Goal: Task Accomplishment & Management: Manage account settings

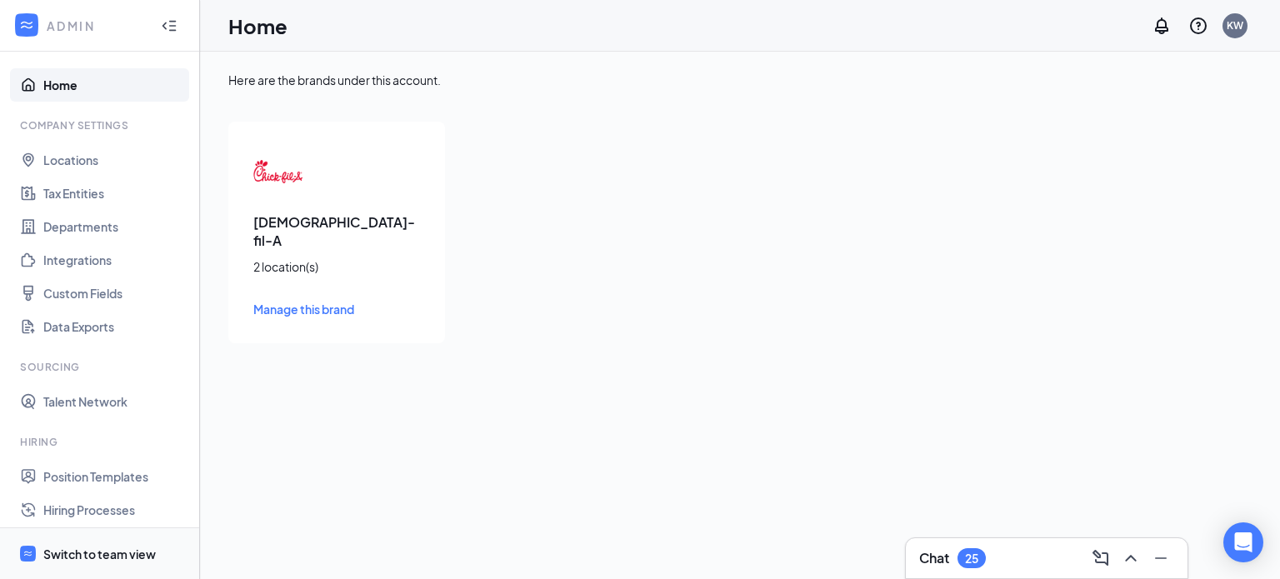
click at [92, 550] on div "Switch to team view" at bounding box center [99, 554] width 112 height 17
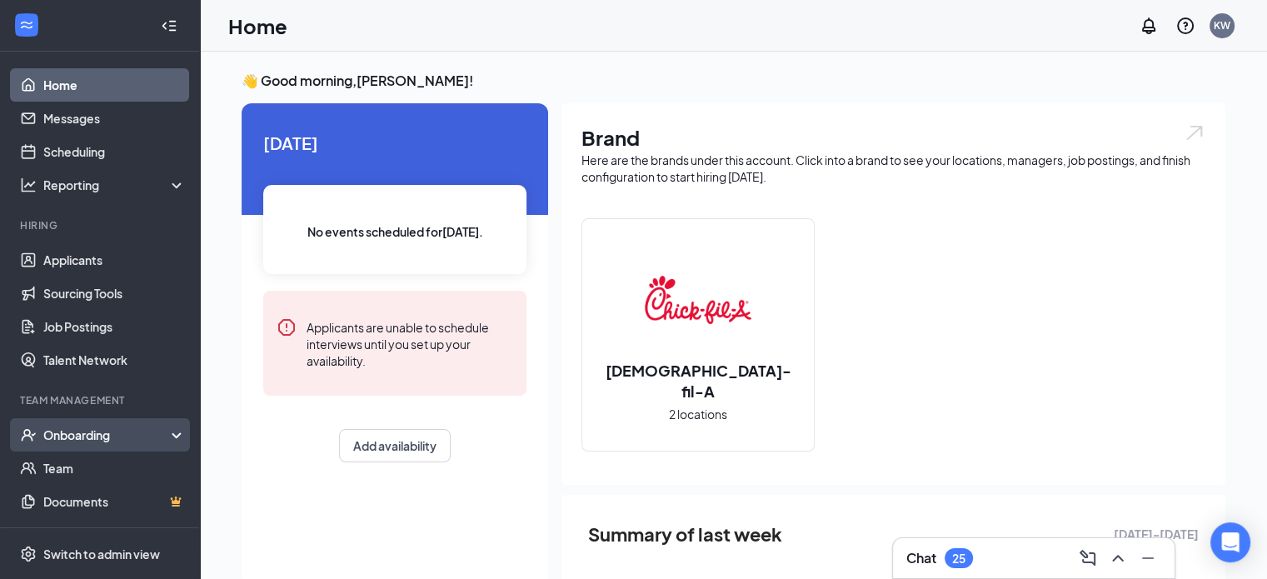
click at [93, 439] on div "Onboarding" at bounding box center [107, 435] width 128 height 17
click at [96, 472] on link "Overview" at bounding box center [114, 468] width 142 height 33
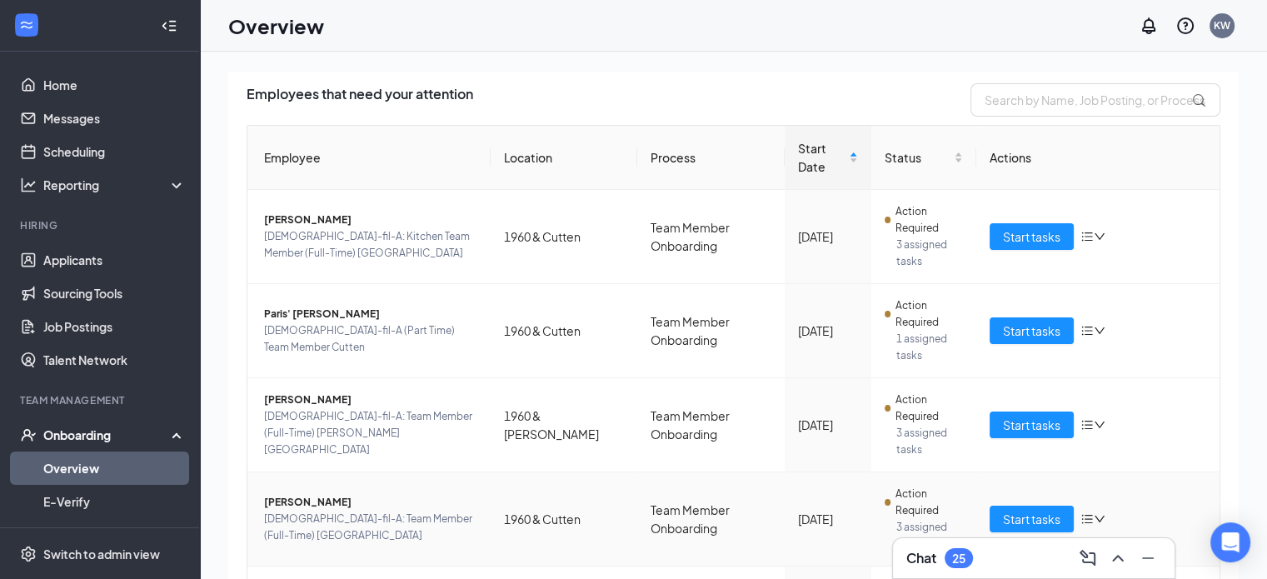
scroll to position [108, 0]
click at [1026, 337] on span "Start tasks" at bounding box center [1031, 331] width 57 height 18
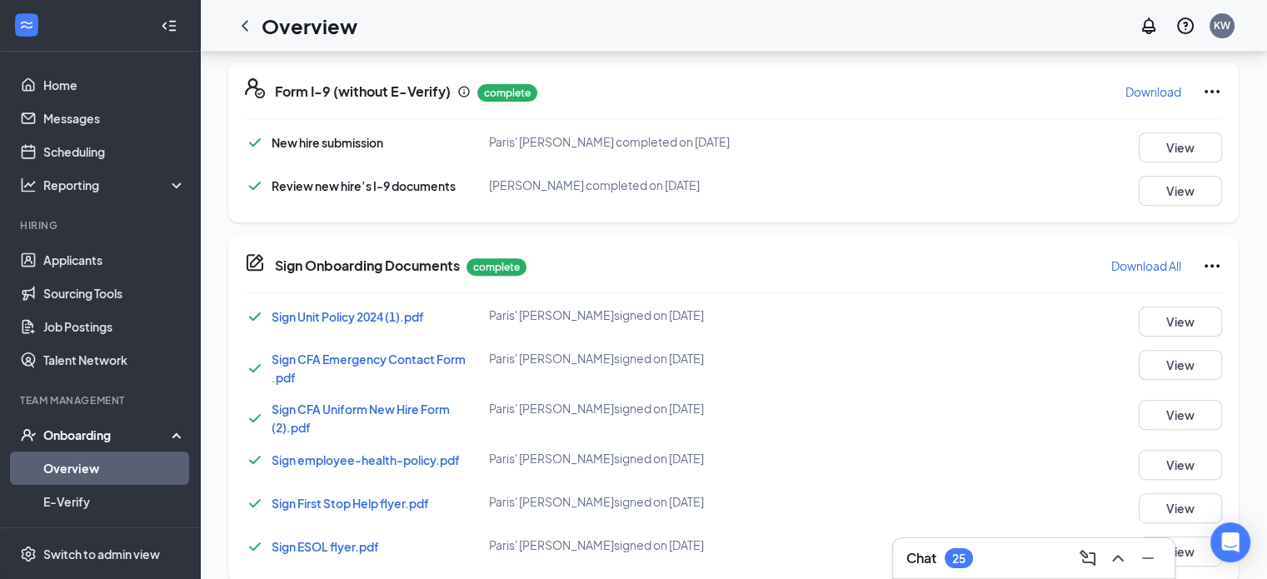
scroll to position [945, 0]
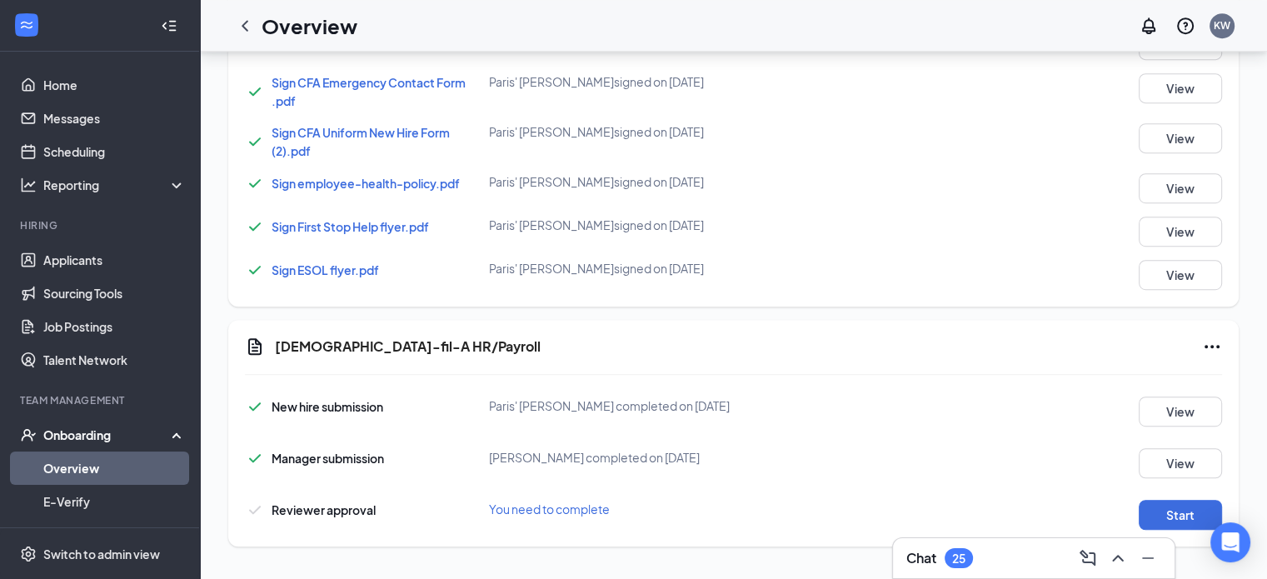
click at [1207, 348] on icon "Ellipses" at bounding box center [1212, 347] width 20 height 20
click at [1123, 382] on span "Mark as complete" at bounding box center [1149, 380] width 97 height 17
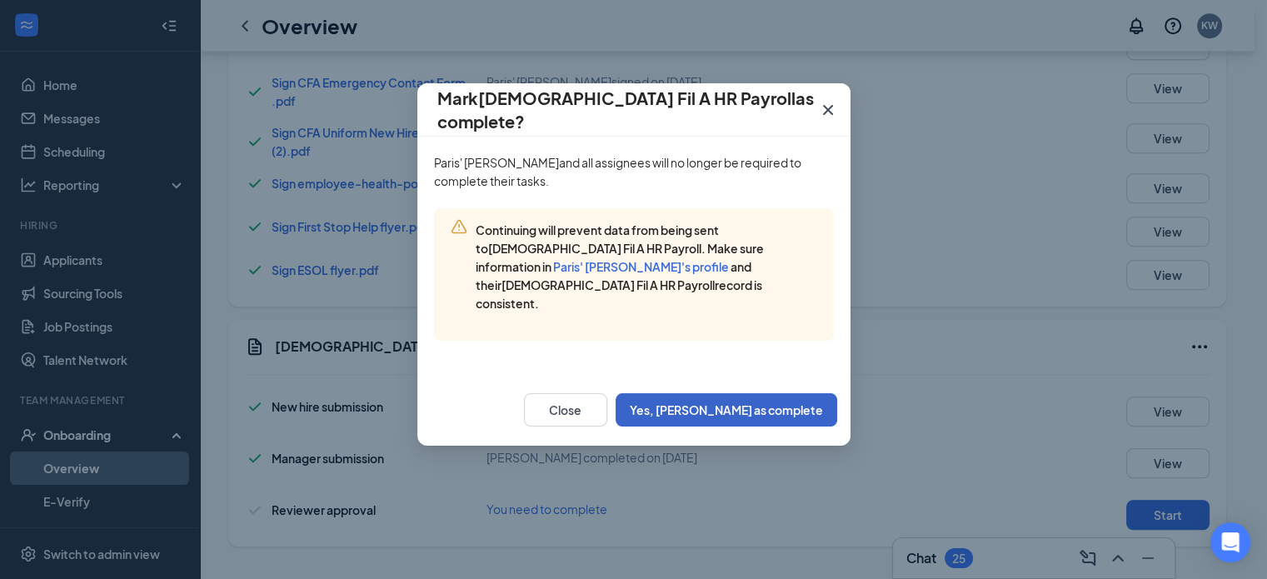
click at [776, 394] on button "Yes, [PERSON_NAME] as complete" at bounding box center [727, 409] width 222 height 33
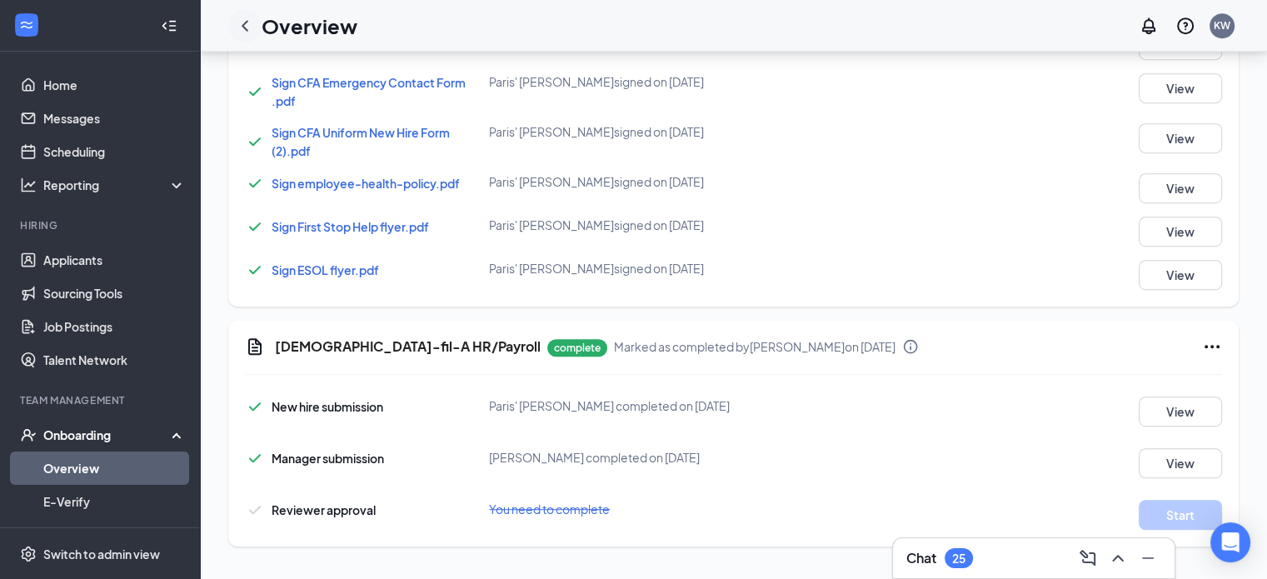
click at [247, 27] on icon "ChevronLeft" at bounding box center [245, 26] width 20 height 20
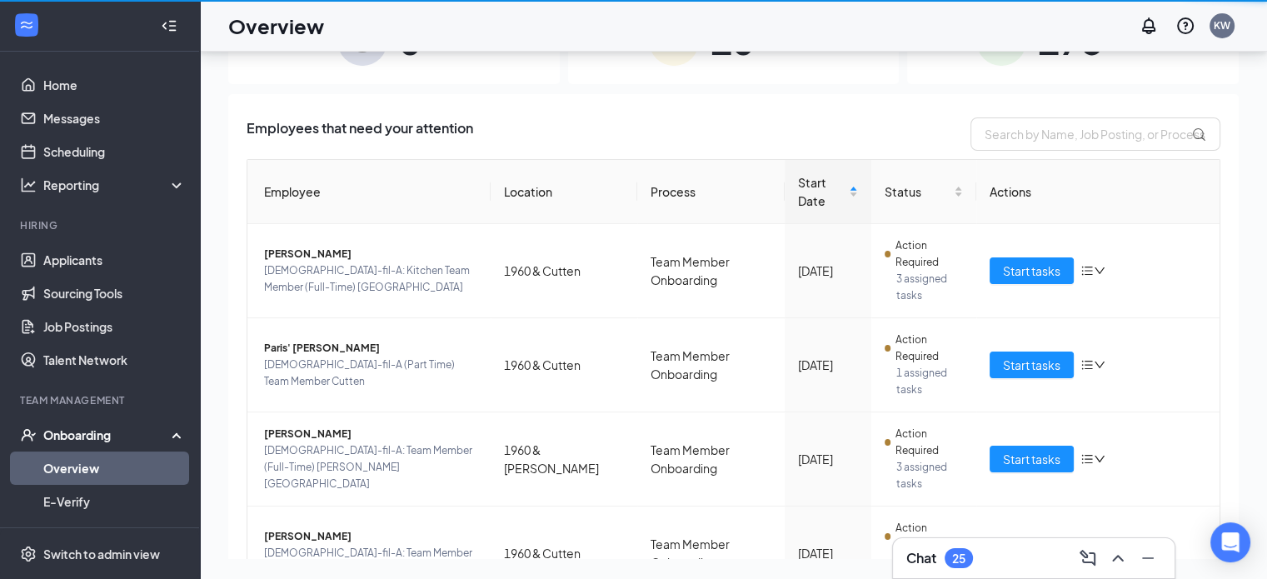
scroll to position [75, 0]
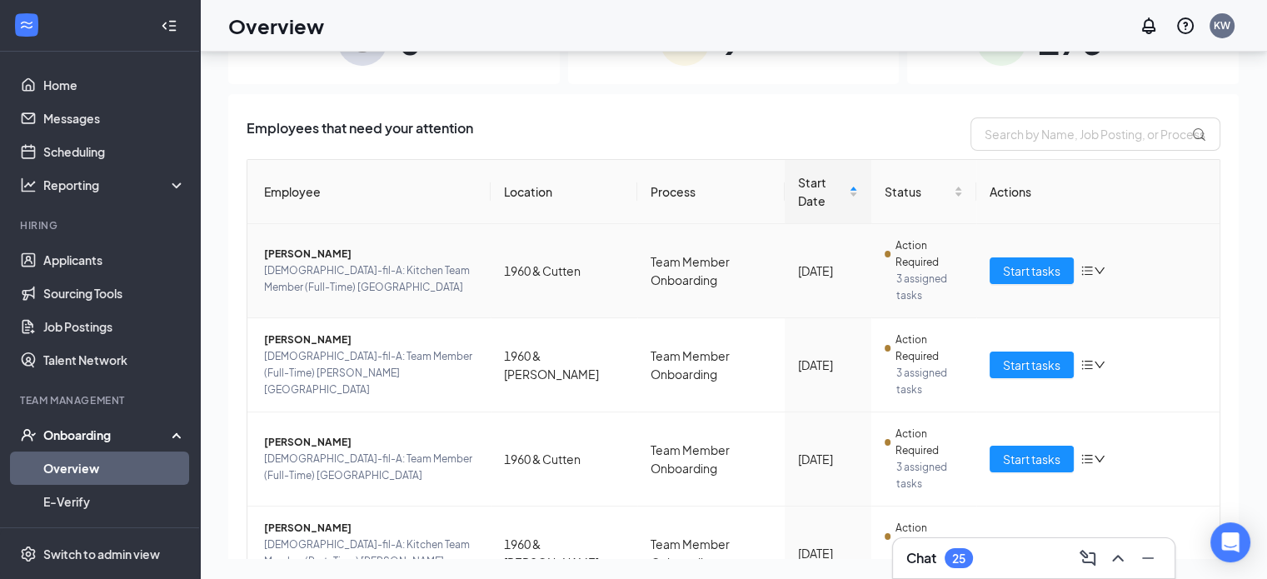
click at [1082, 269] on icon "bars" at bounding box center [1087, 271] width 11 height 9
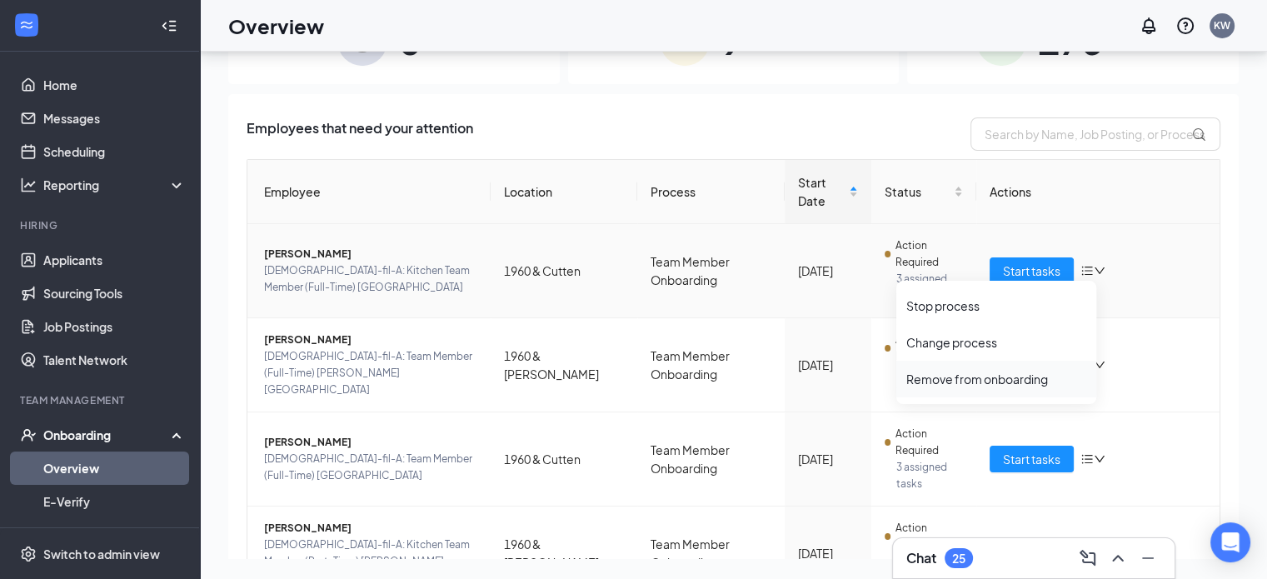
click at [973, 375] on div "Remove from onboarding" at bounding box center [996, 379] width 180 height 17
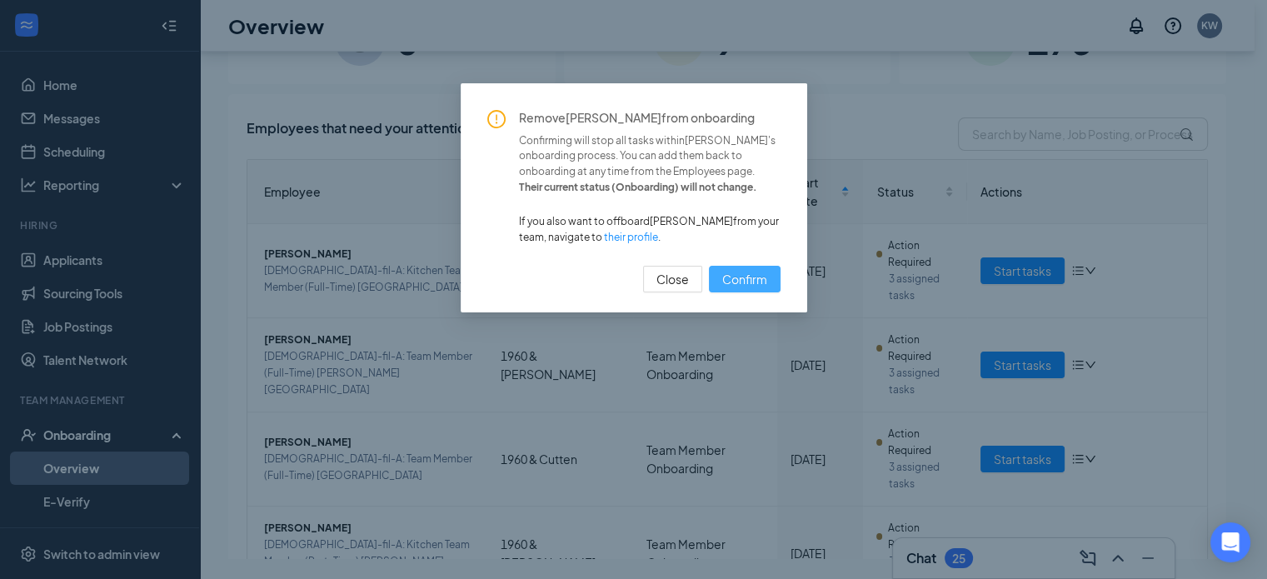
click at [735, 277] on span "Confirm" at bounding box center [744, 279] width 45 height 18
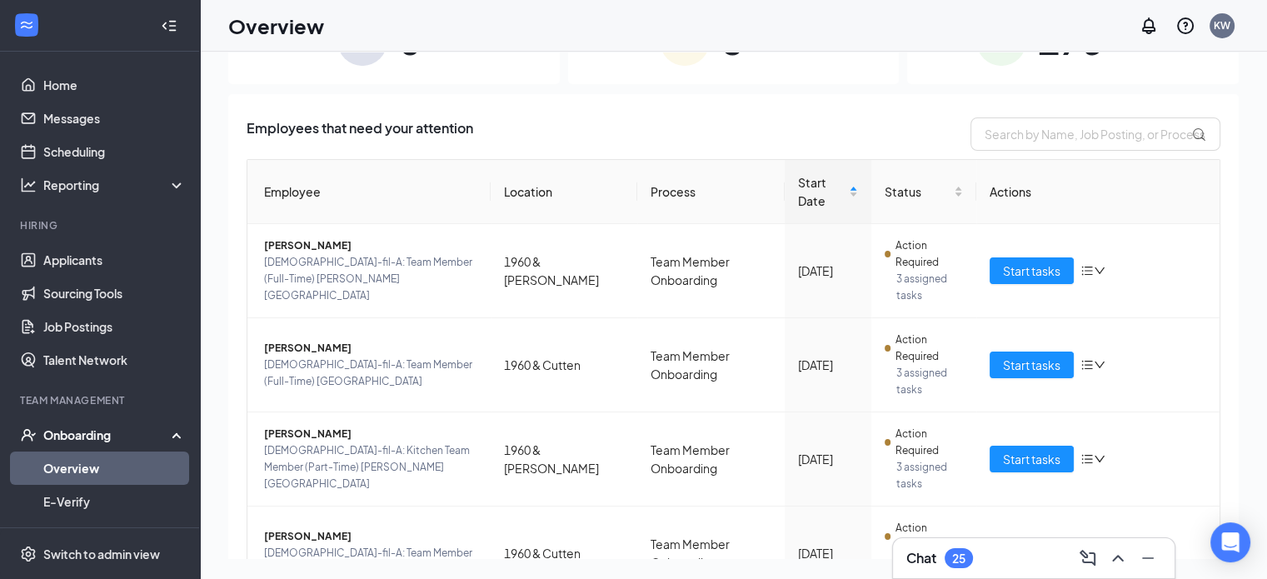
scroll to position [0, 0]
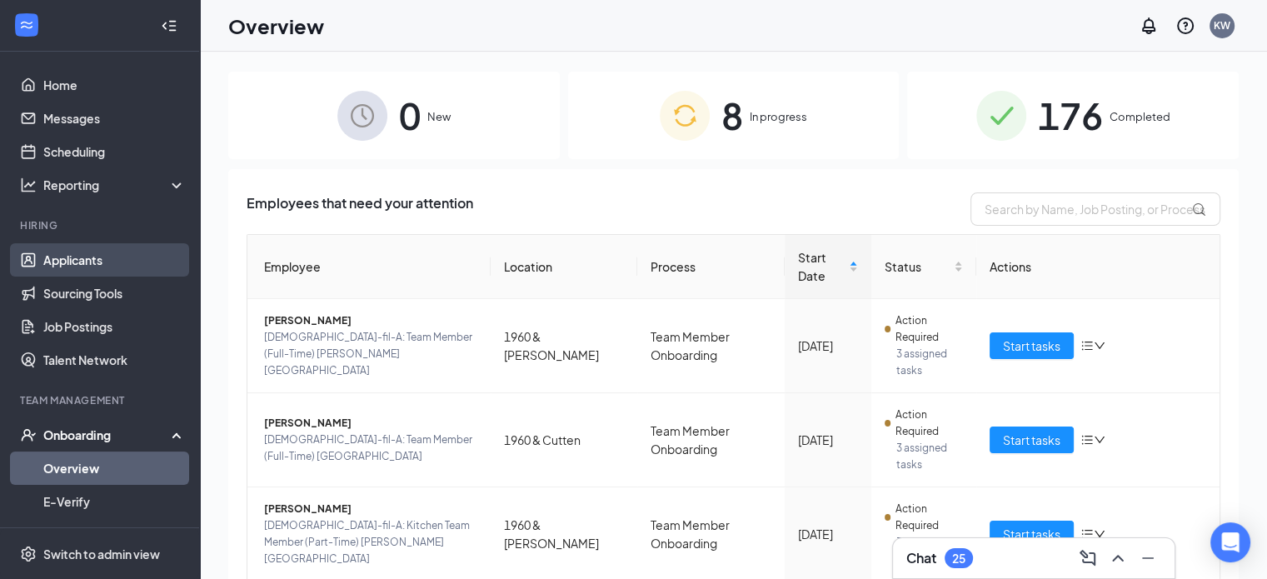
click at [73, 263] on link "Applicants" at bounding box center [114, 259] width 142 height 33
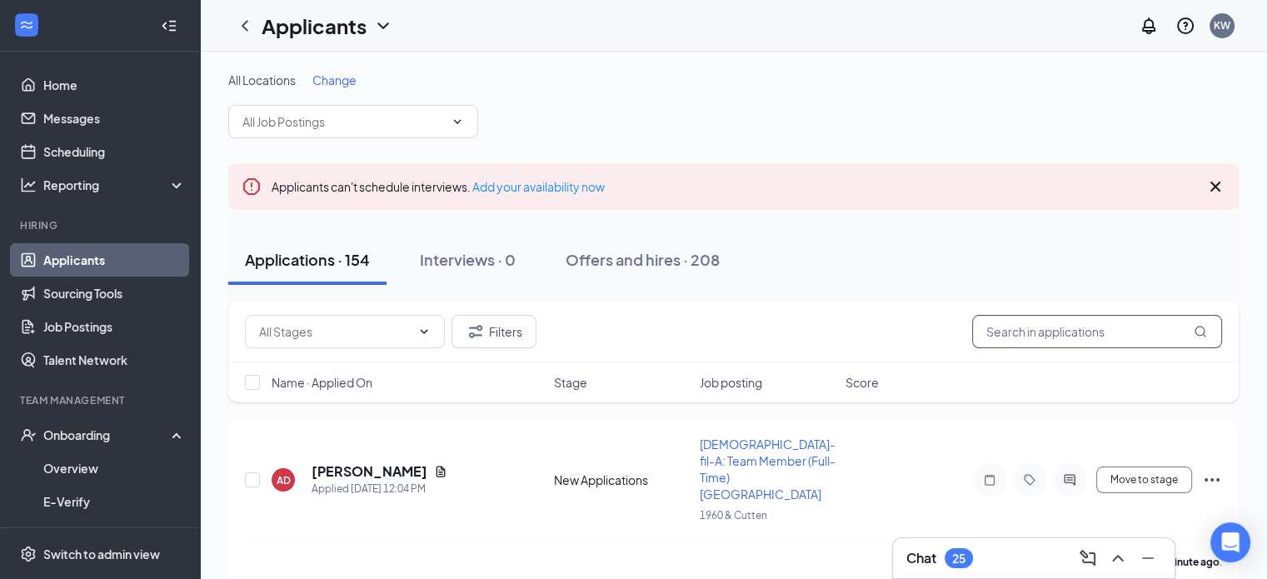
click at [1045, 336] on input "text" at bounding box center [1097, 331] width 250 height 33
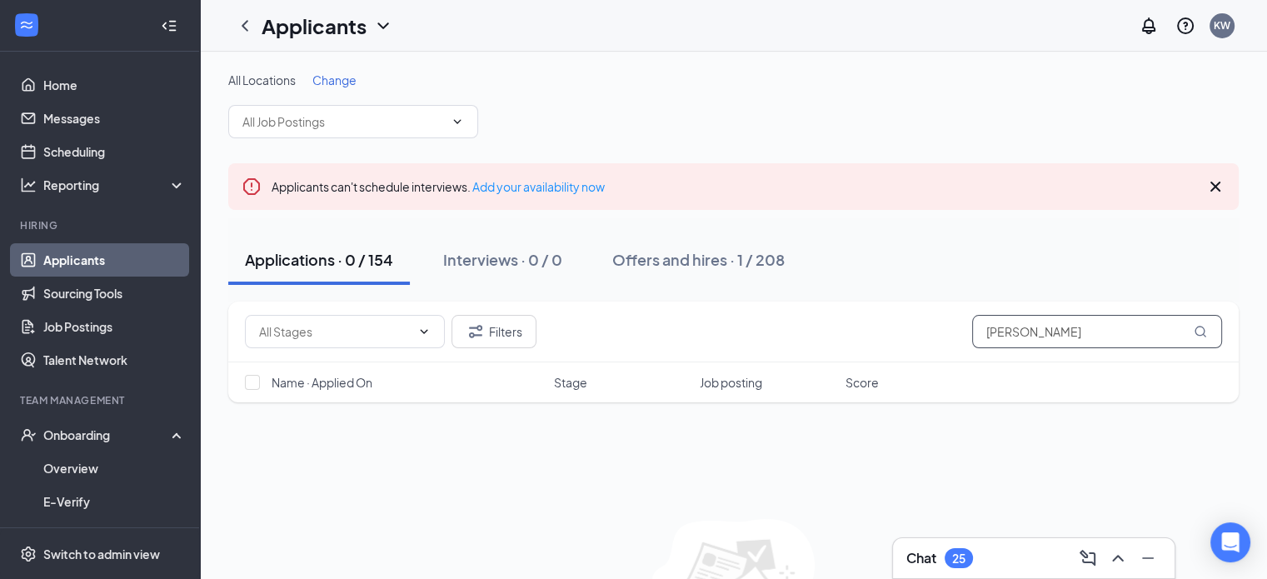
scroll to position [120, 0]
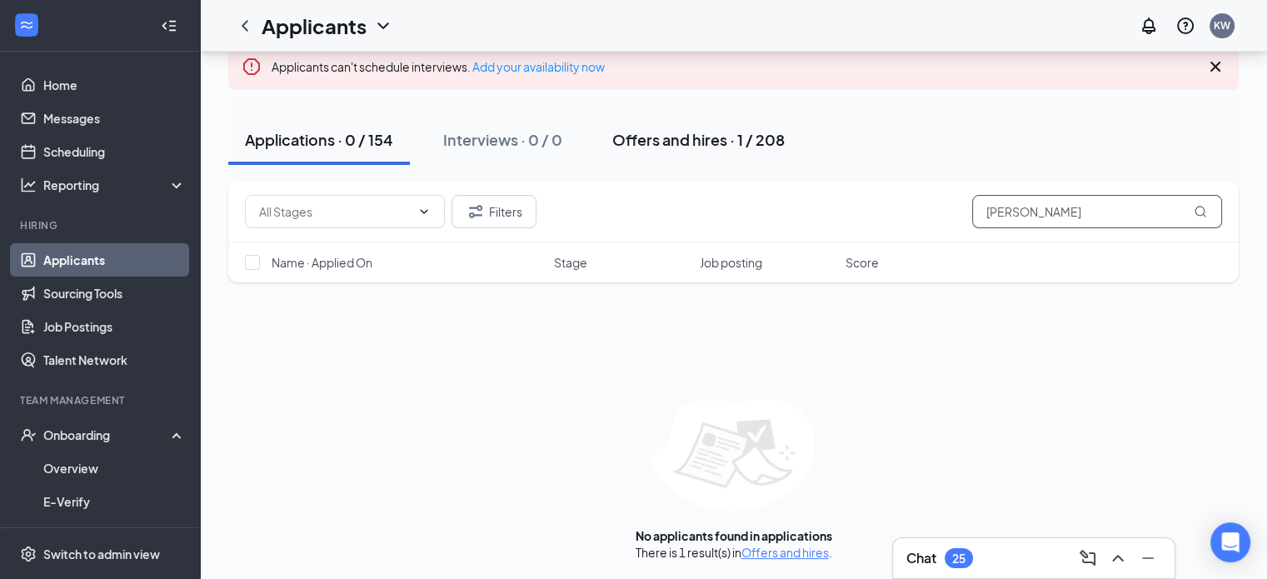
type input "[PERSON_NAME]"
click at [697, 132] on div "Offers and hires · 1 / 208" at bounding box center [698, 139] width 172 height 21
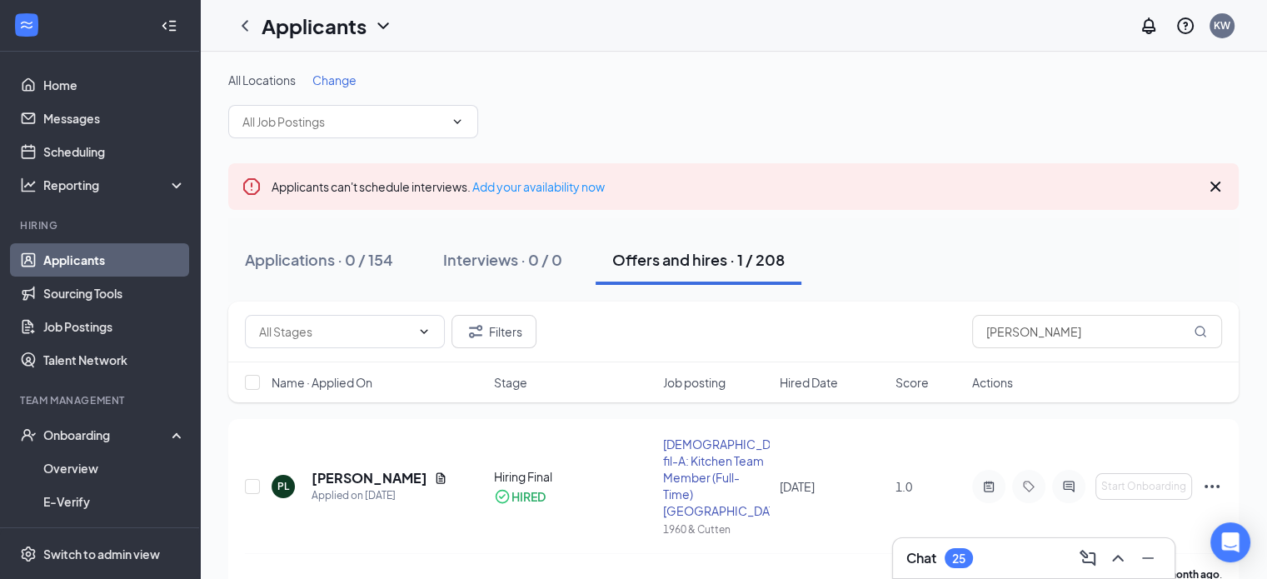
scroll to position [18, 0]
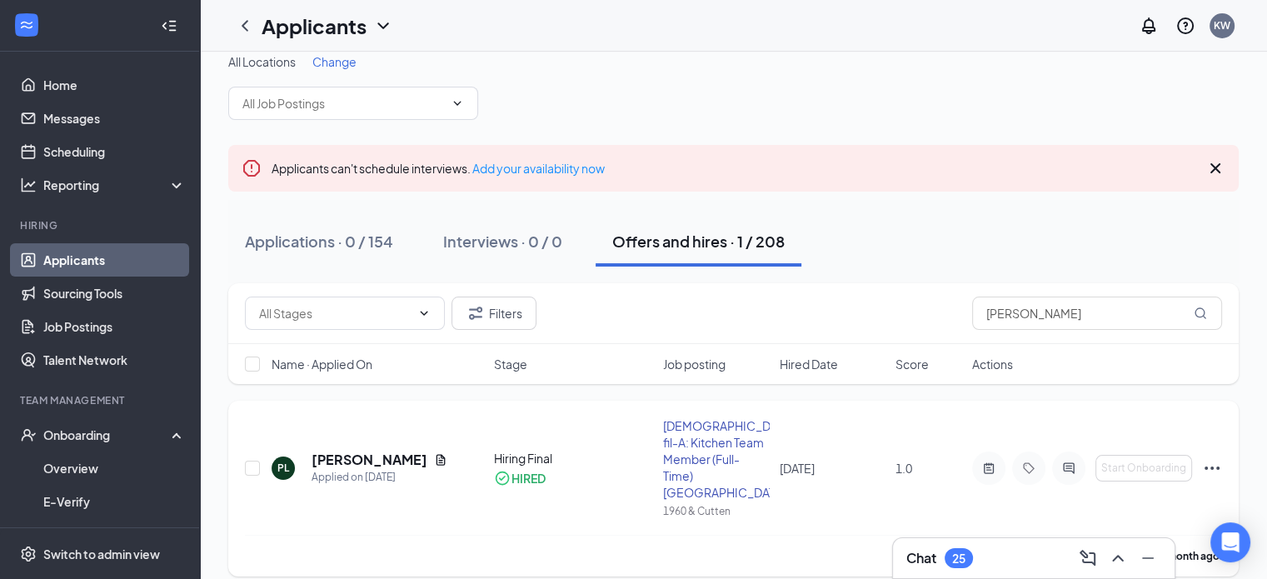
click at [1213, 458] on icon "Ellipses" at bounding box center [1212, 468] width 20 height 20
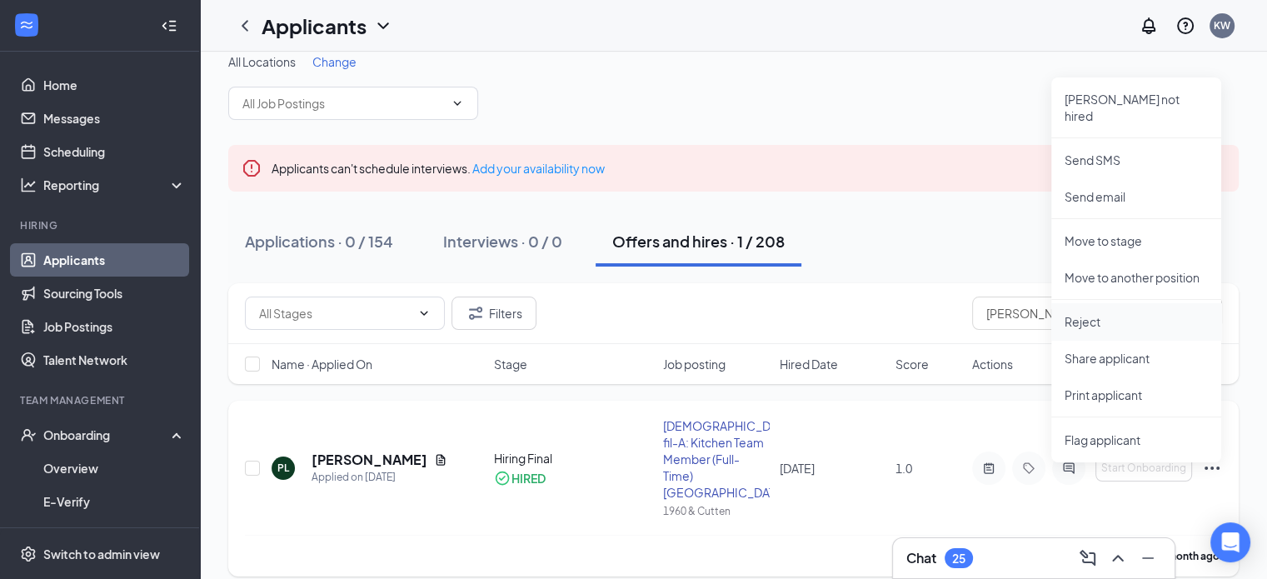
click at [1114, 313] on p "Reject" at bounding box center [1136, 321] width 143 height 17
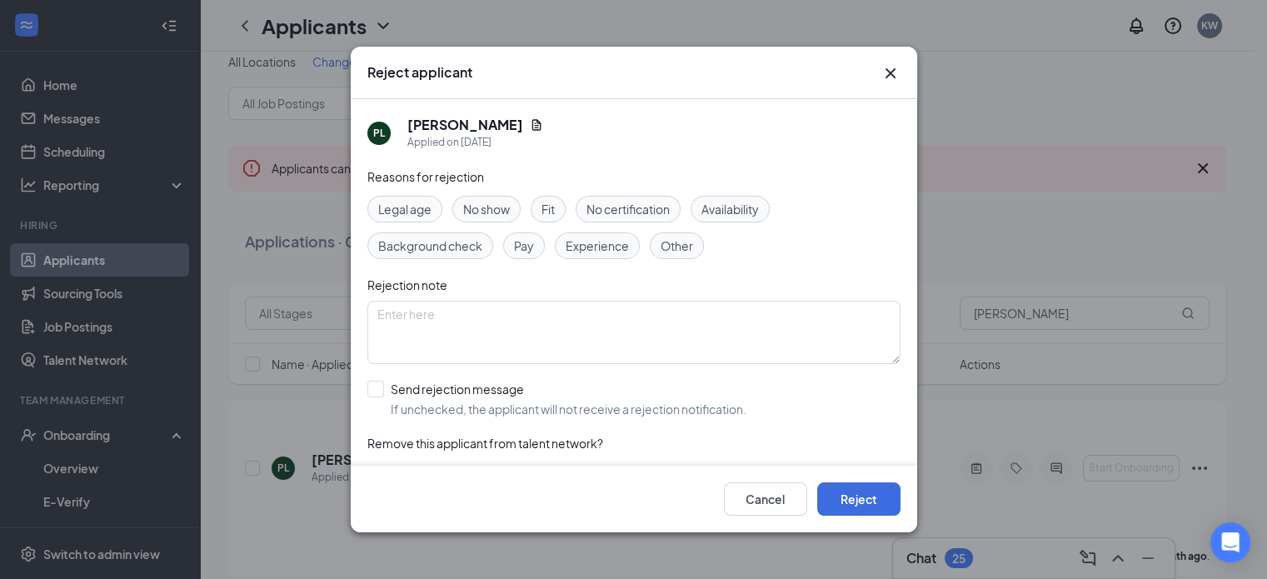
click at [682, 244] on span "Other" at bounding box center [677, 246] width 32 height 18
click at [489, 329] on textarea at bounding box center [633, 332] width 533 height 63
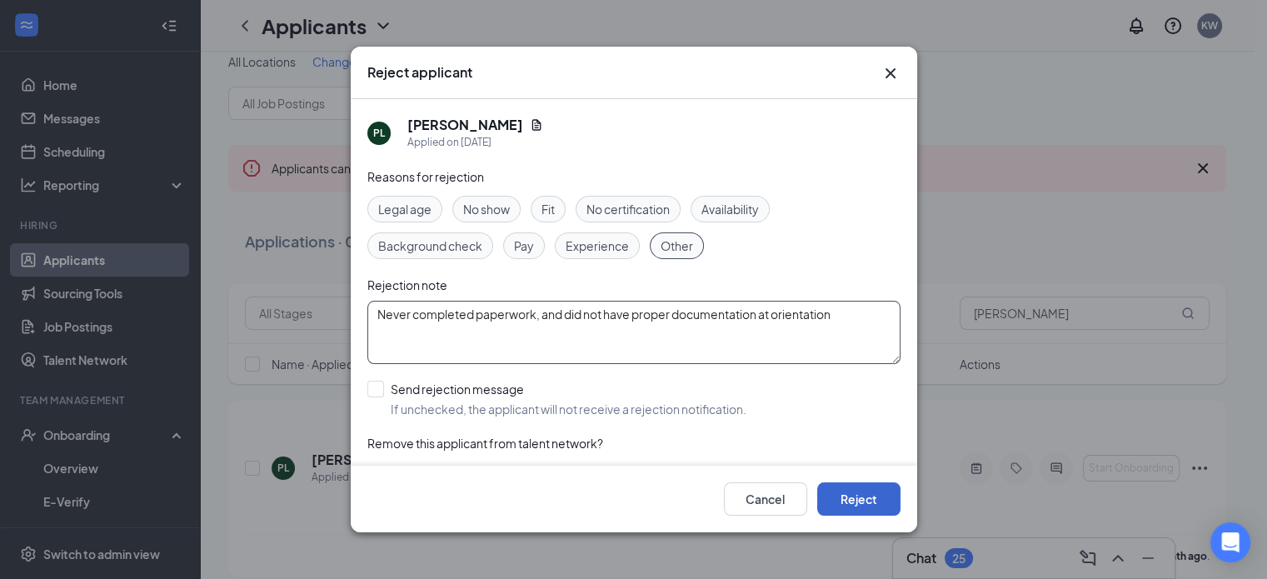
type textarea "Never completed paperwork, and did not have proper documentation at orientation"
click at [853, 506] on button "Reject" at bounding box center [858, 498] width 83 height 33
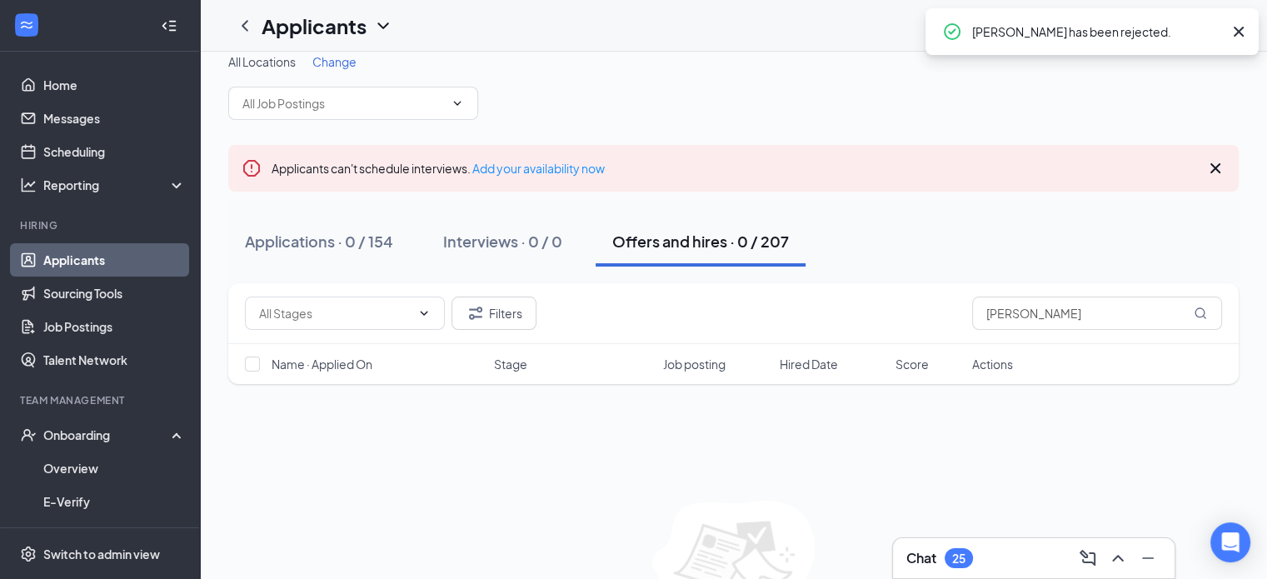
click at [1232, 32] on icon "Cross" at bounding box center [1239, 32] width 20 height 20
click at [1220, 169] on icon "Cross" at bounding box center [1216, 168] width 20 height 20
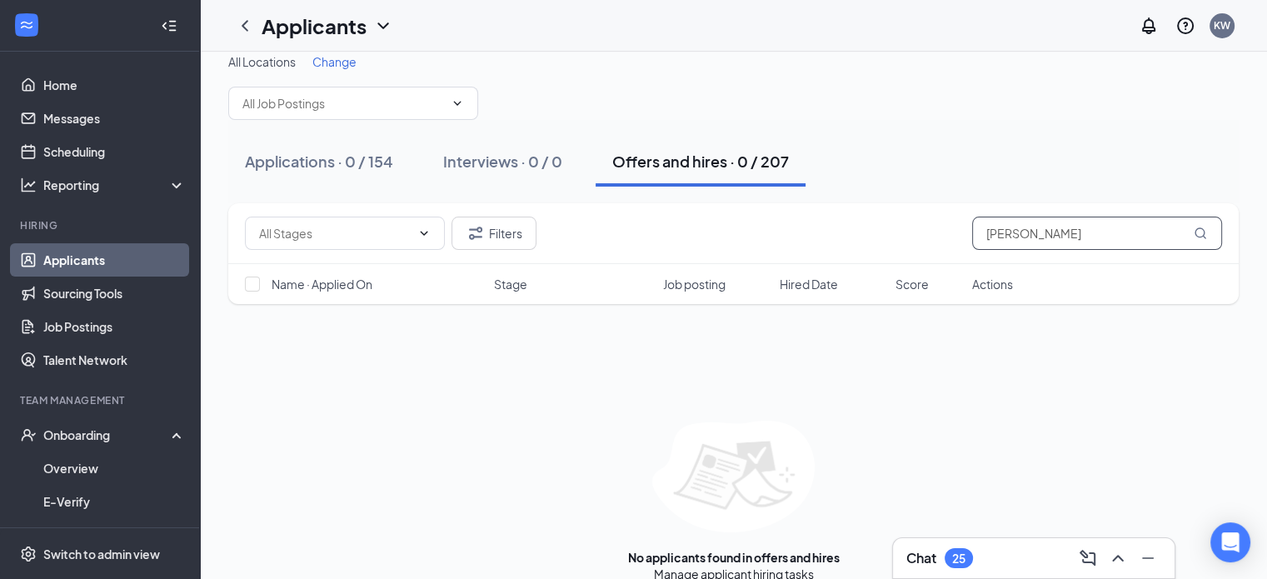
click at [1053, 232] on input "[PERSON_NAME]" at bounding box center [1097, 233] width 250 height 33
type input "p"
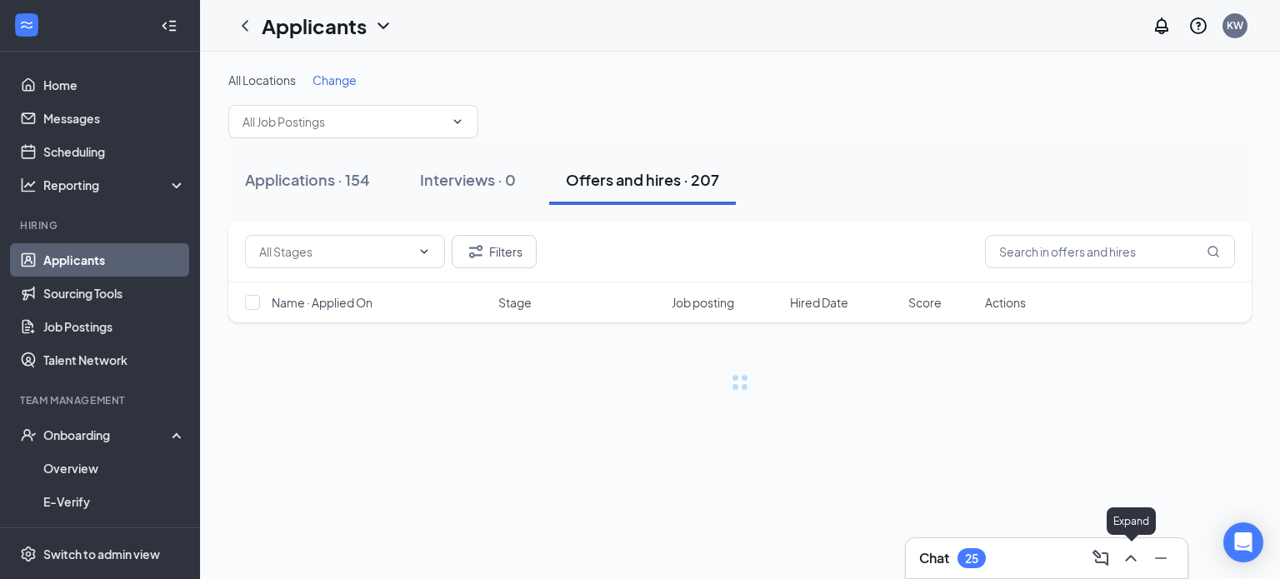
click at [1144, 562] on div at bounding box center [1159, 558] width 30 height 27
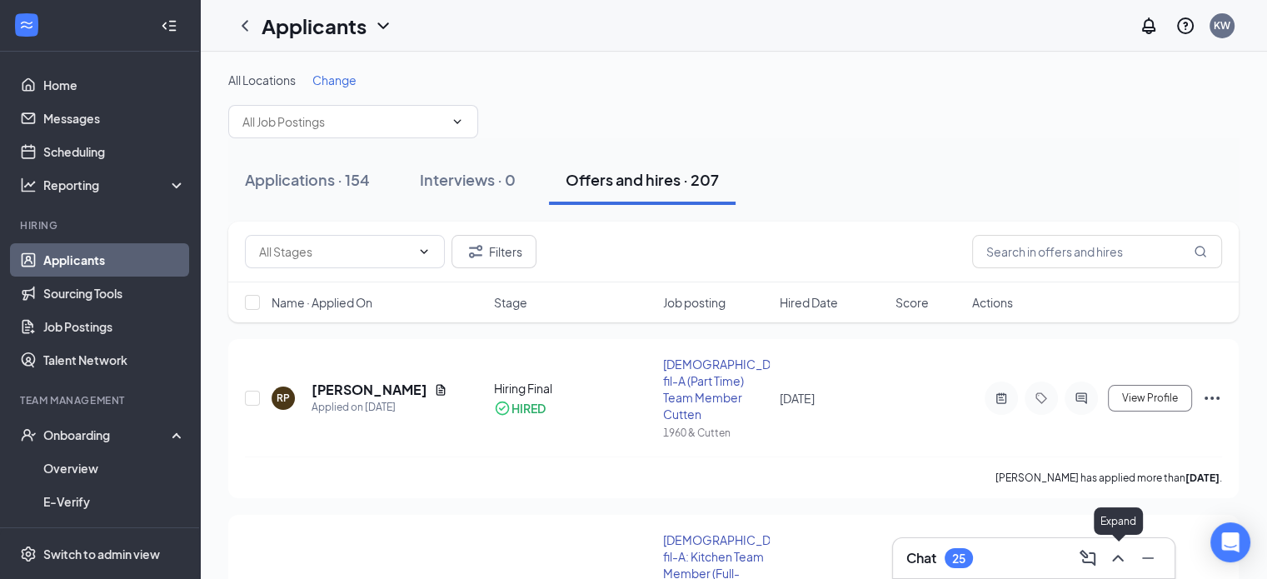
click at [1126, 557] on icon "ChevronUp" at bounding box center [1118, 558] width 20 height 20
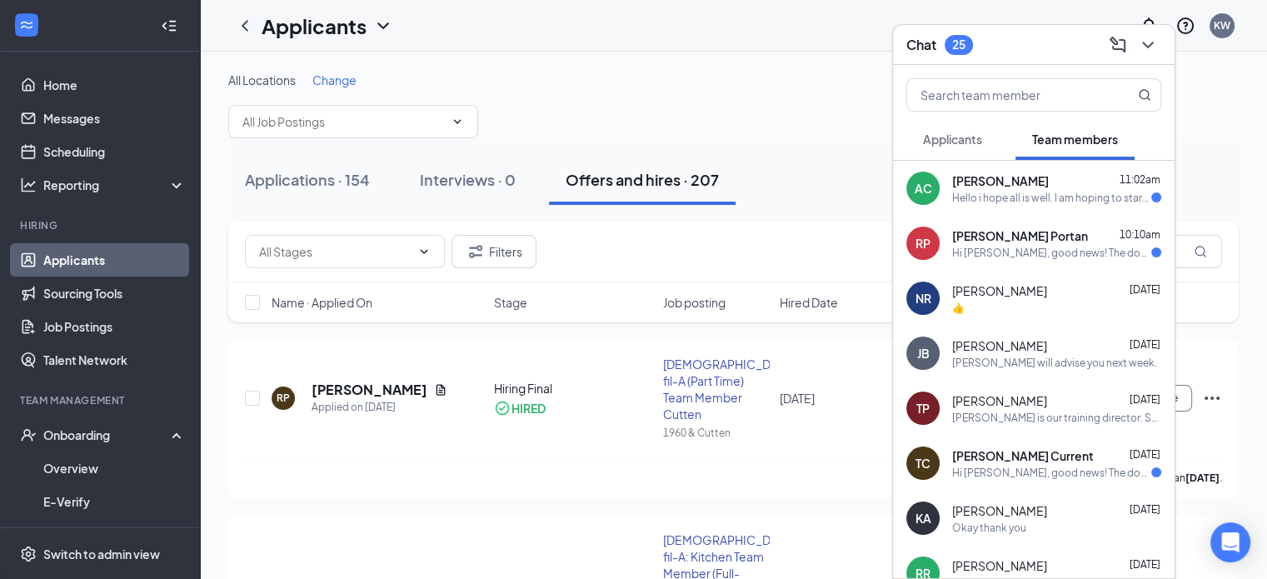
click at [1012, 185] on span "[PERSON_NAME]" at bounding box center [1000, 180] width 97 height 17
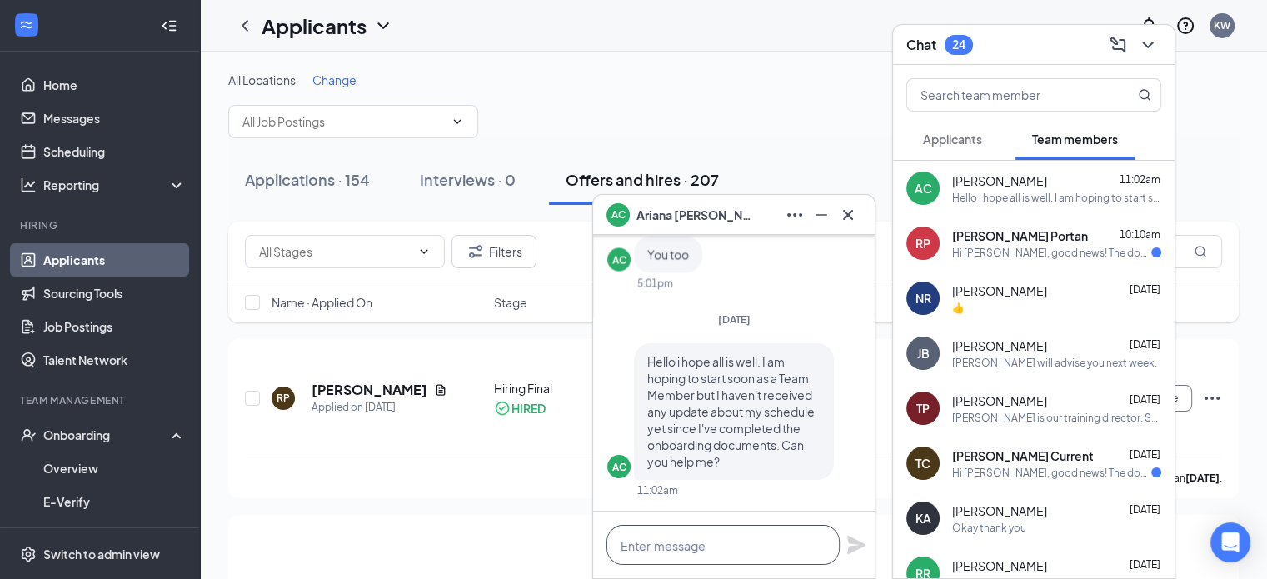
click at [710, 555] on textarea at bounding box center [723, 545] width 233 height 40
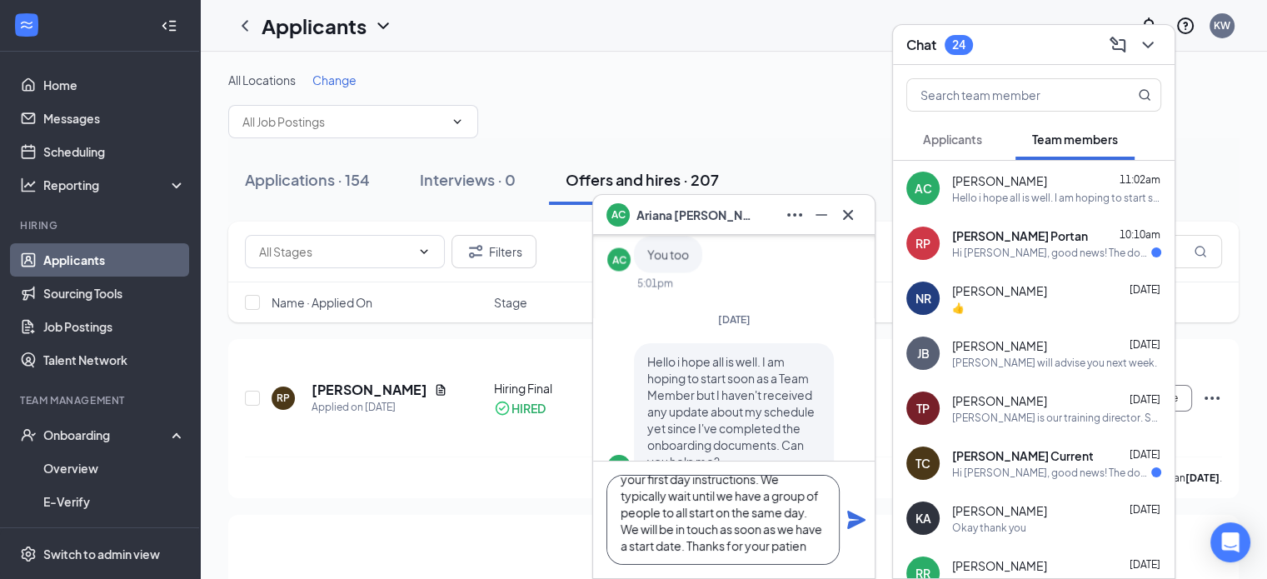
scroll to position [50, 0]
type textarea "You will be contacted via email with your first day instructions. We typically …"
click at [861, 520] on icon "Plane" at bounding box center [856, 520] width 18 height 18
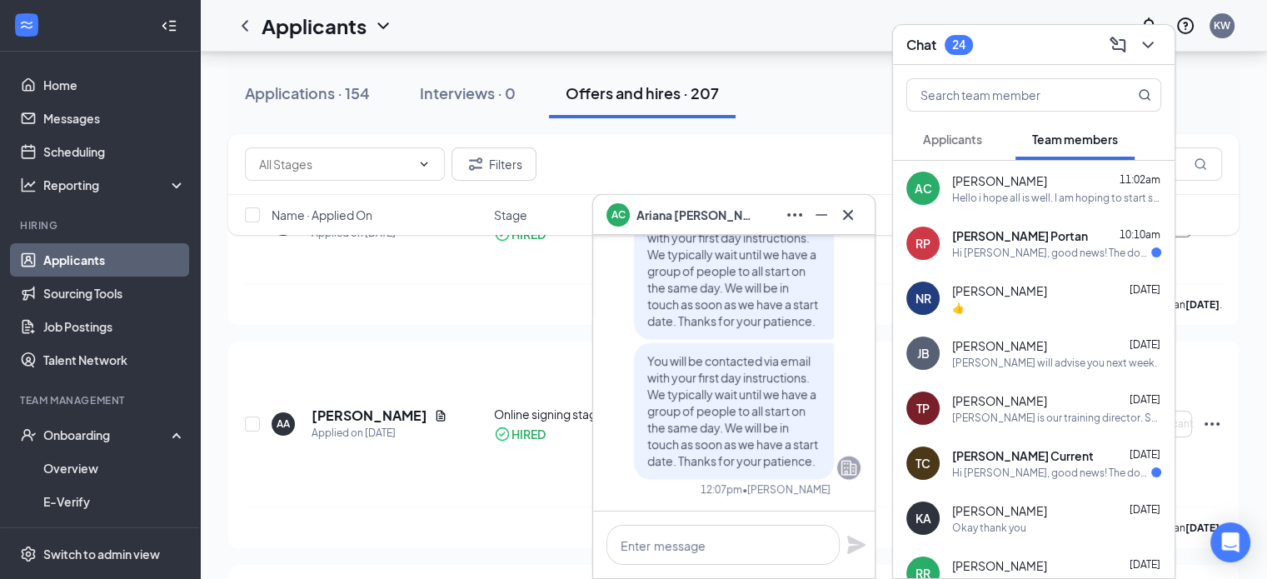
scroll to position [182, 0]
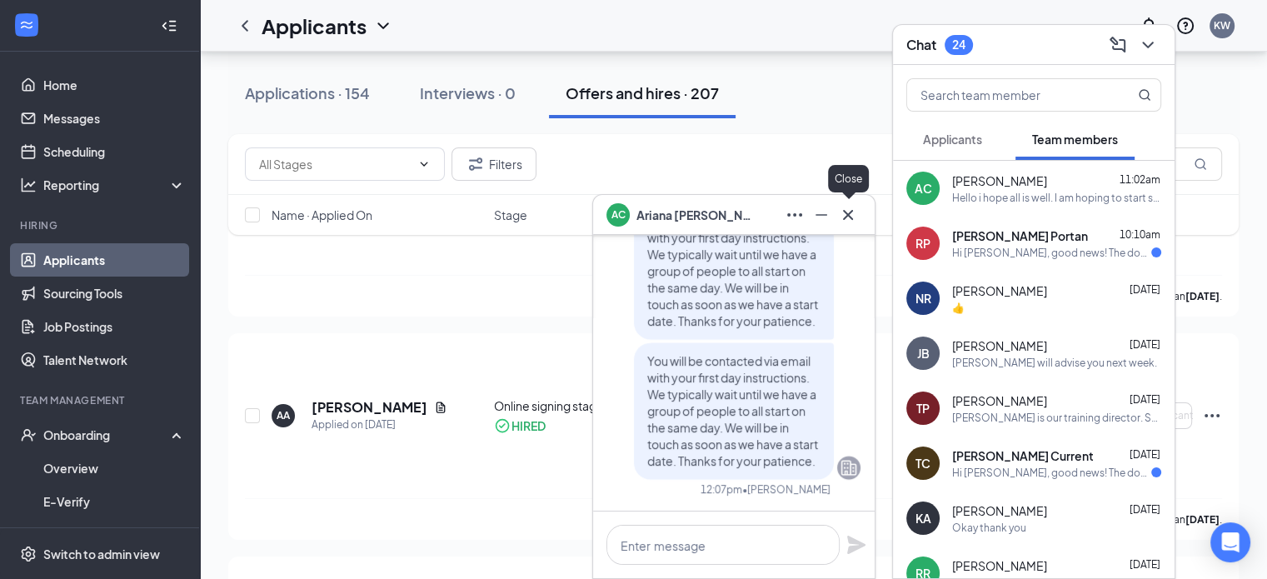
click at [843, 216] on icon "Cross" at bounding box center [848, 215] width 20 height 20
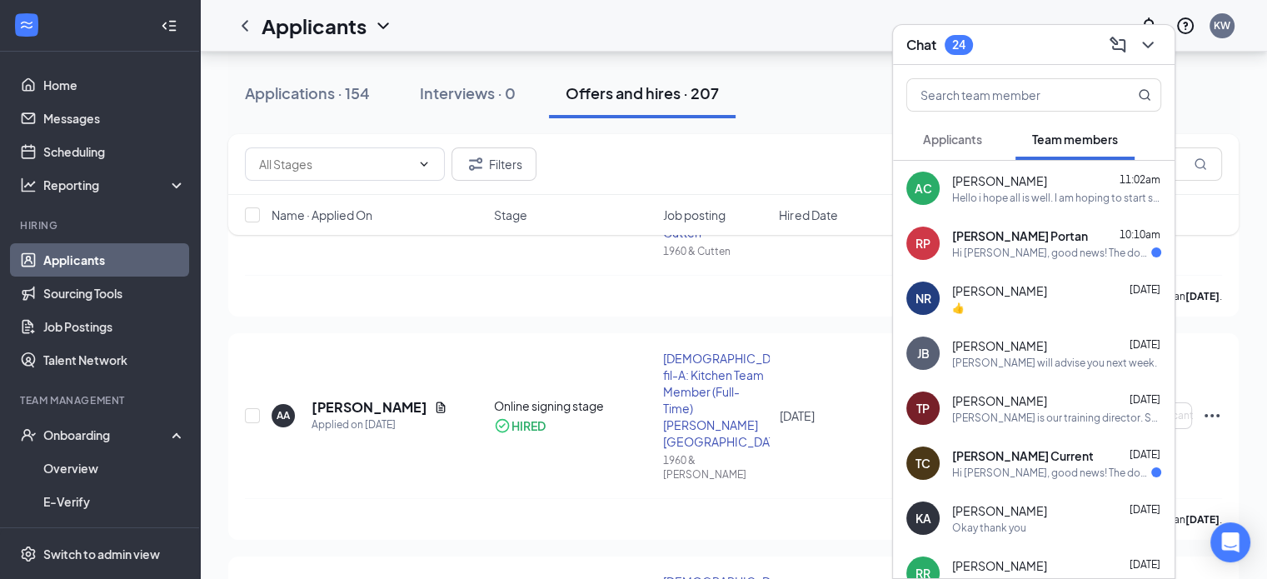
click at [970, 224] on div "RP [PERSON_NAME] Portan 10:10am Hi [PERSON_NAME], good news! The document signa…" at bounding box center [1034, 243] width 282 height 55
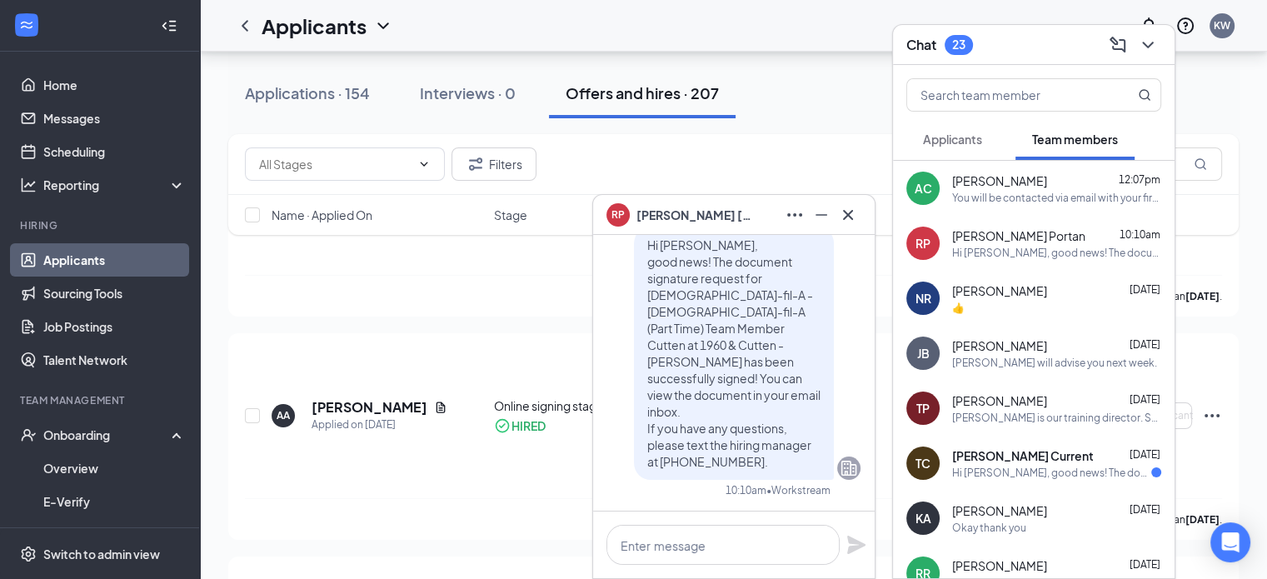
click at [1023, 482] on div "[PERSON_NAME] Current [DATE] Hi [PERSON_NAME], good news! The document signatur…" at bounding box center [1034, 463] width 282 height 55
click at [847, 212] on icon "Cross" at bounding box center [848, 215] width 20 height 20
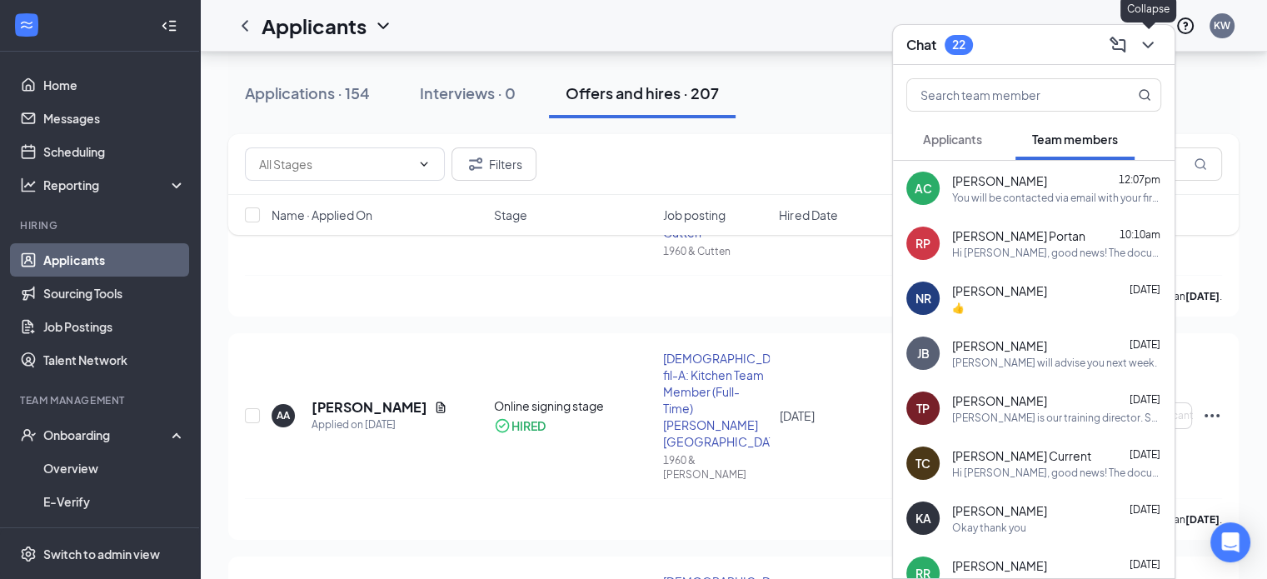
click at [1148, 38] on icon "ChevronDown" at bounding box center [1148, 45] width 20 height 20
